Goal: Task Accomplishment & Management: Use online tool/utility

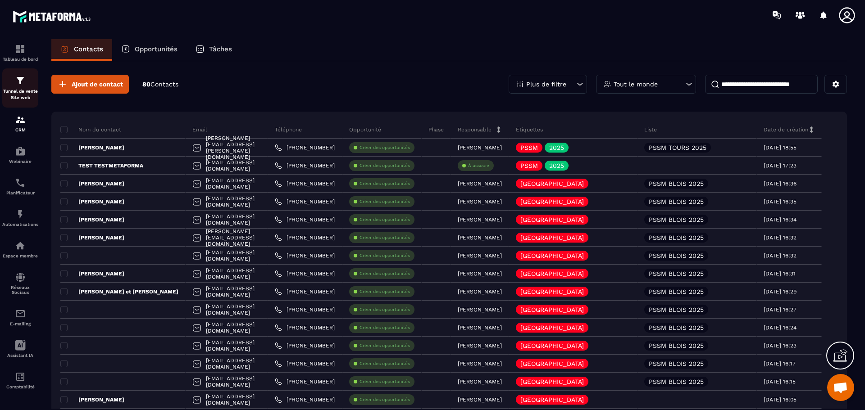
scroll to position [3228, 0]
click at [18, 290] on p "Réseaux Sociaux" at bounding box center [20, 290] width 36 height 10
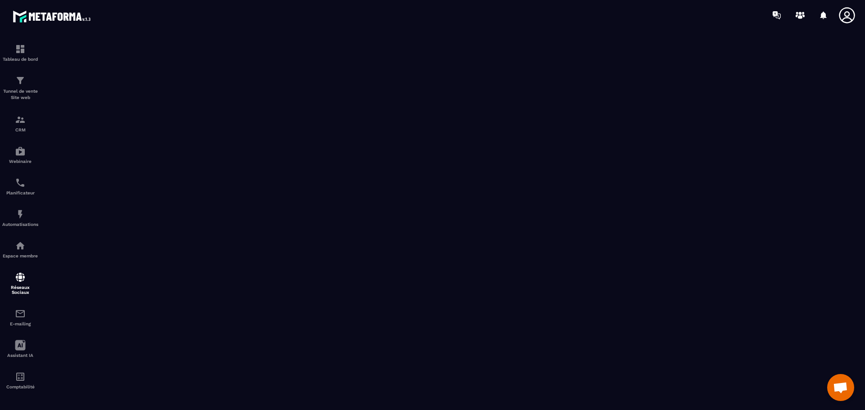
scroll to position [16, 0]
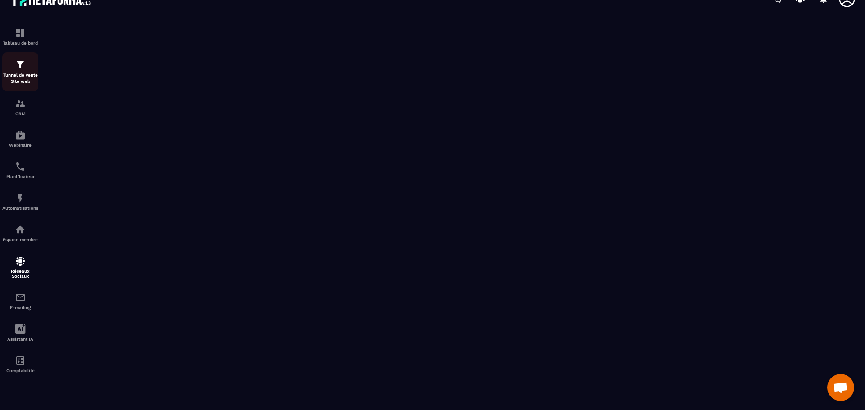
click at [19, 69] on img at bounding box center [20, 64] width 11 height 11
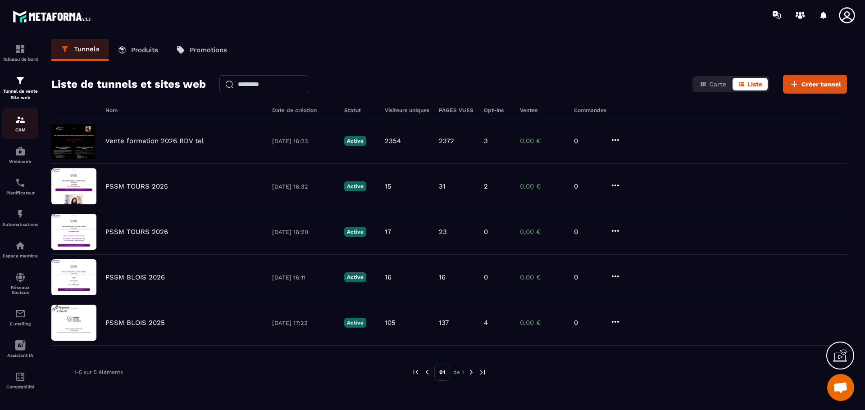
click at [27, 125] on div "CRM" at bounding box center [20, 123] width 36 height 18
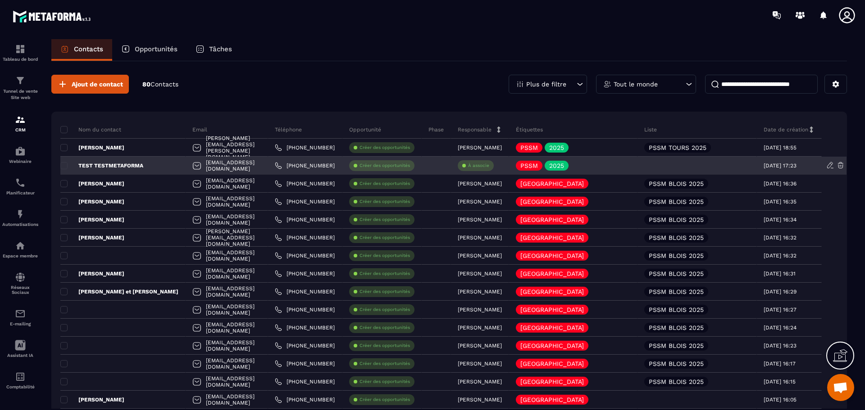
click at [489, 165] on p "À associe" at bounding box center [478, 166] width 21 height 6
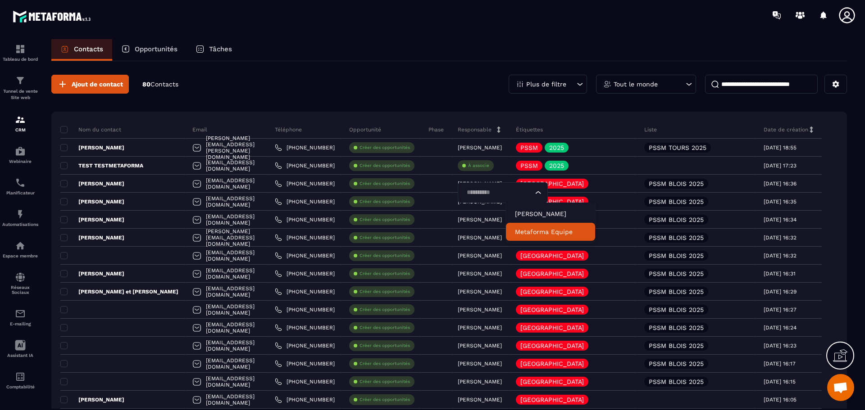
click at [549, 238] on li "Metaforma Equipe" at bounding box center [550, 232] width 89 height 18
